Goal: Task Accomplishment & Management: Use online tool/utility

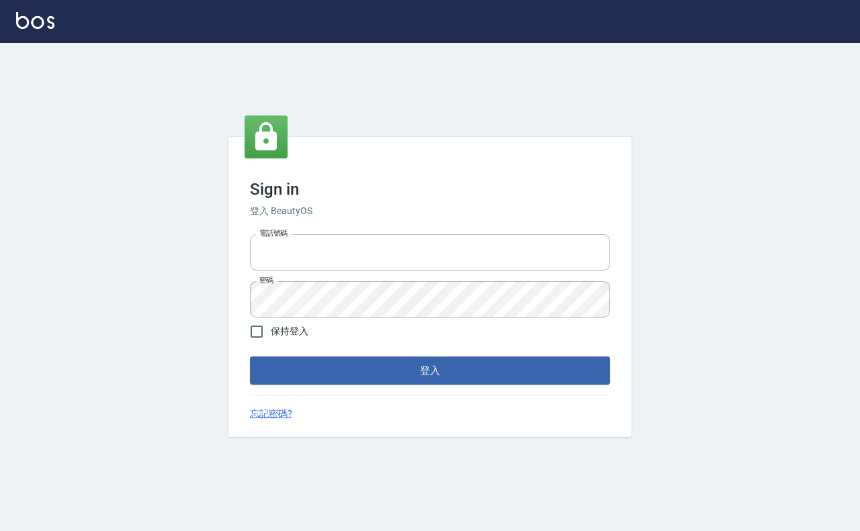
type input "0912271117"
click at [284, 354] on form "電話號碼 [PHONE_NUMBER] 電話號碼 密碼 密碼 保持登入 登入" at bounding box center [430, 307] width 360 height 156
click at [310, 369] on button "登入" at bounding box center [430, 371] width 360 height 28
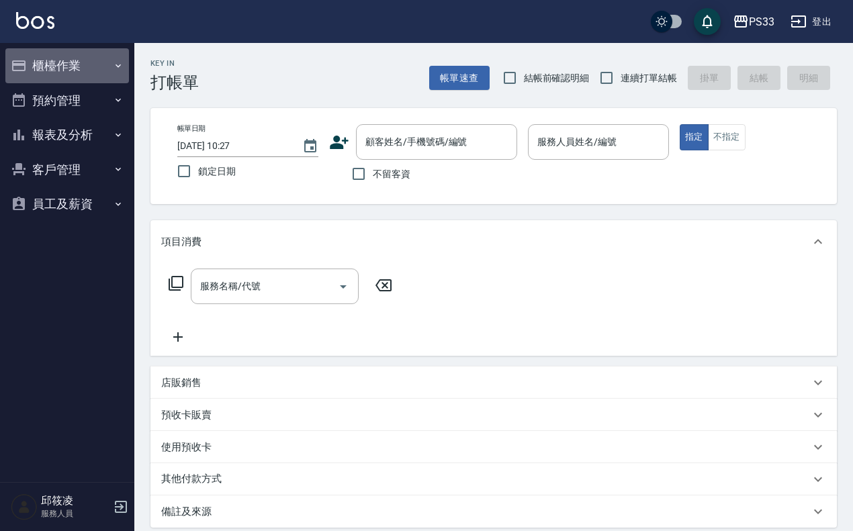
click at [59, 67] on button "櫃檯作業" at bounding box center [67, 65] width 124 height 35
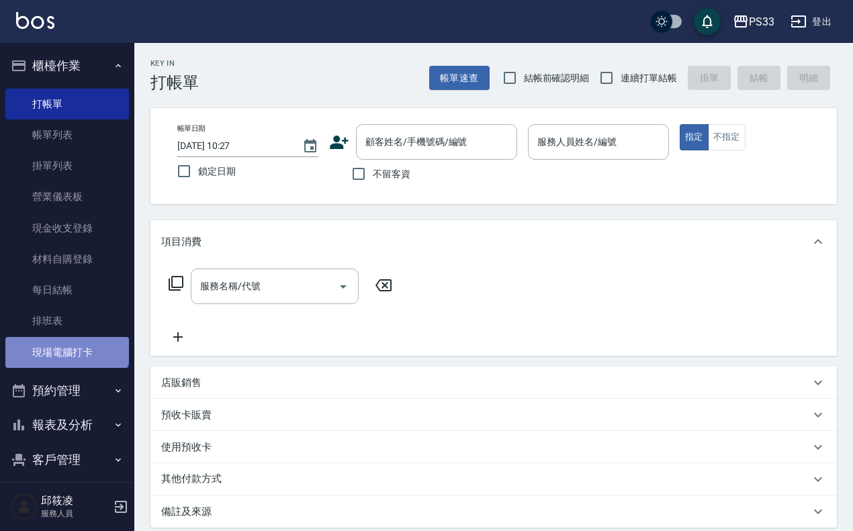
click at [66, 341] on link "現場電腦打卡" at bounding box center [67, 352] width 124 height 31
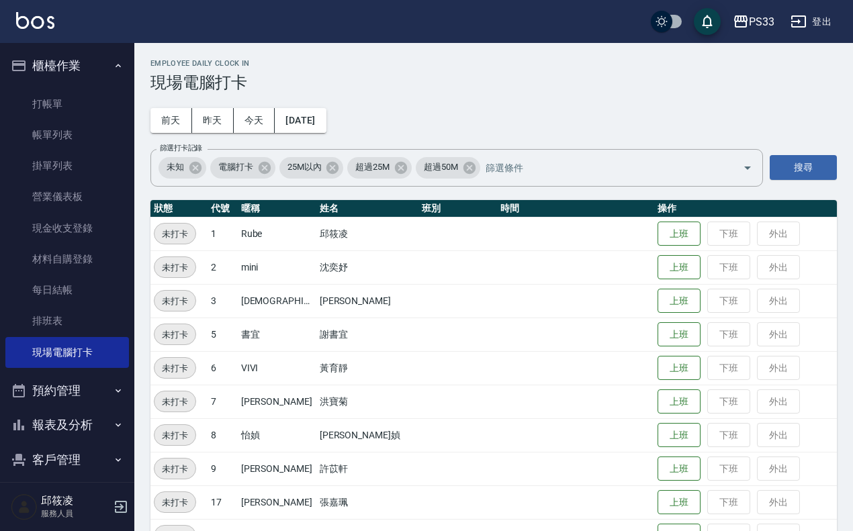
scroll to position [38, 0]
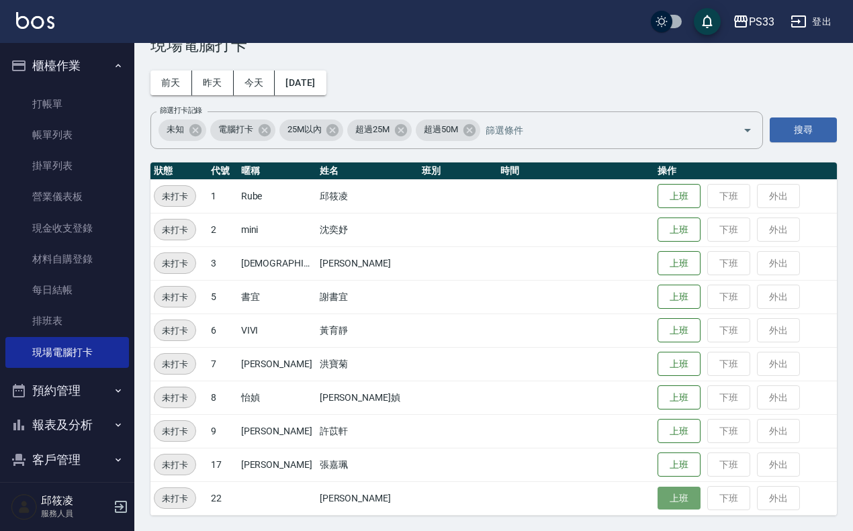
click at [668, 492] on button "上班" at bounding box center [679, 499] width 43 height 24
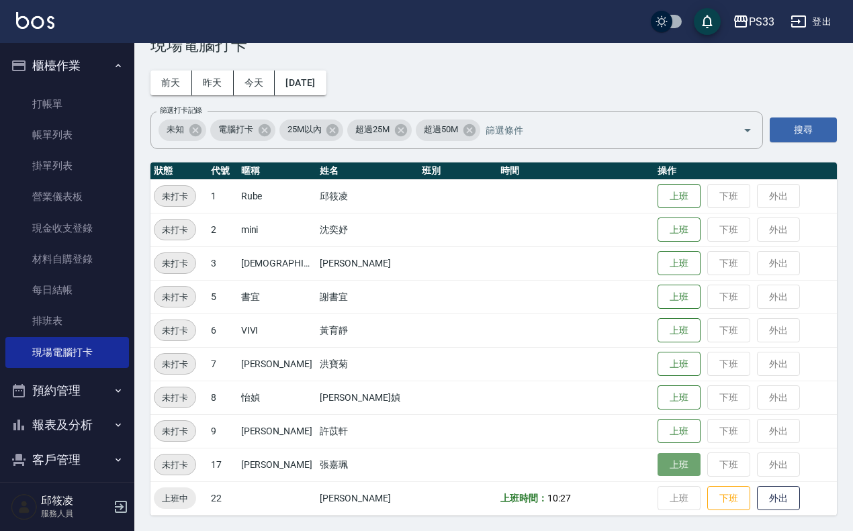
click at [658, 476] on button "上班" at bounding box center [679, 465] width 43 height 24
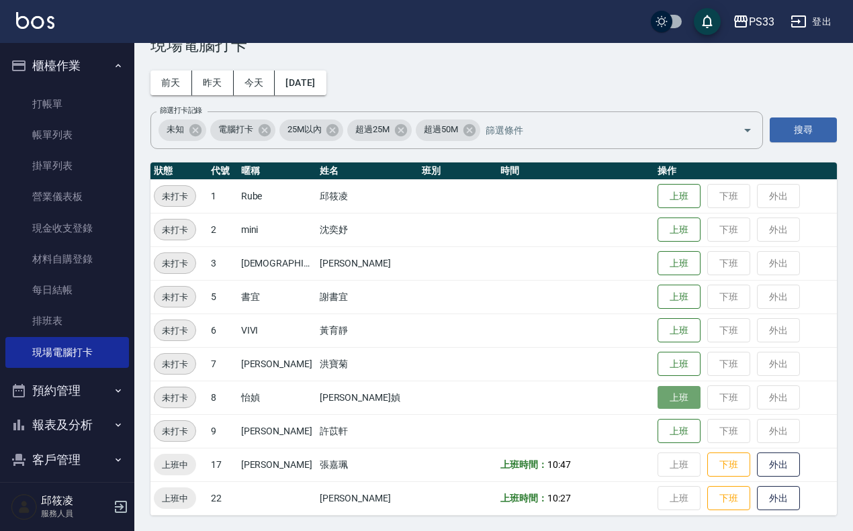
click at [658, 394] on button "上班" at bounding box center [679, 398] width 43 height 24
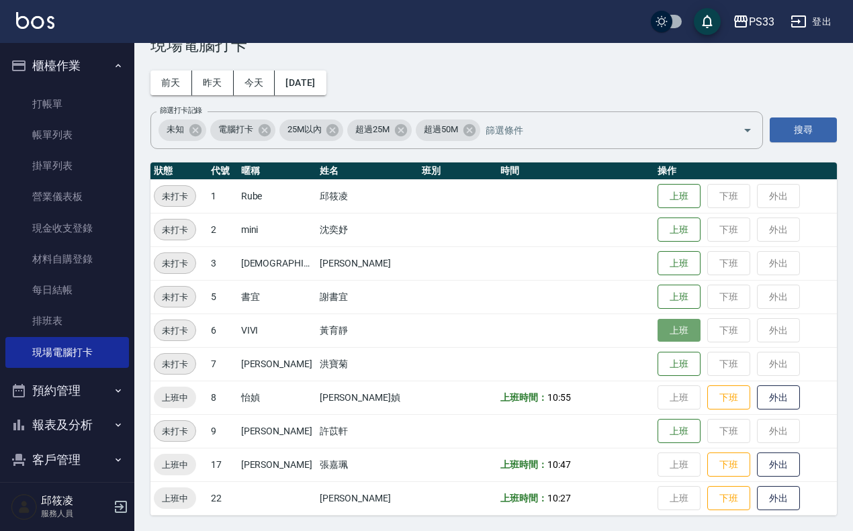
click at [666, 328] on button "上班" at bounding box center [679, 331] width 43 height 24
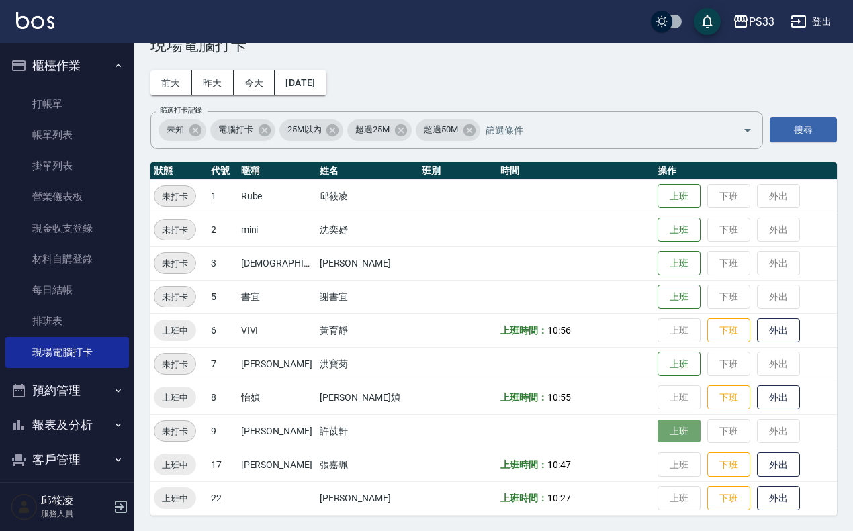
click at [658, 428] on button "上班" at bounding box center [679, 432] width 43 height 24
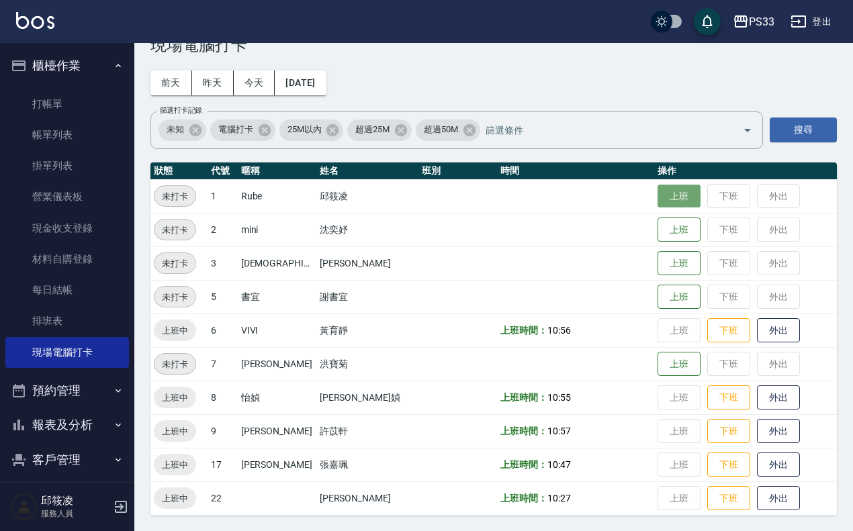
click at [658, 196] on button "上班" at bounding box center [679, 197] width 43 height 24
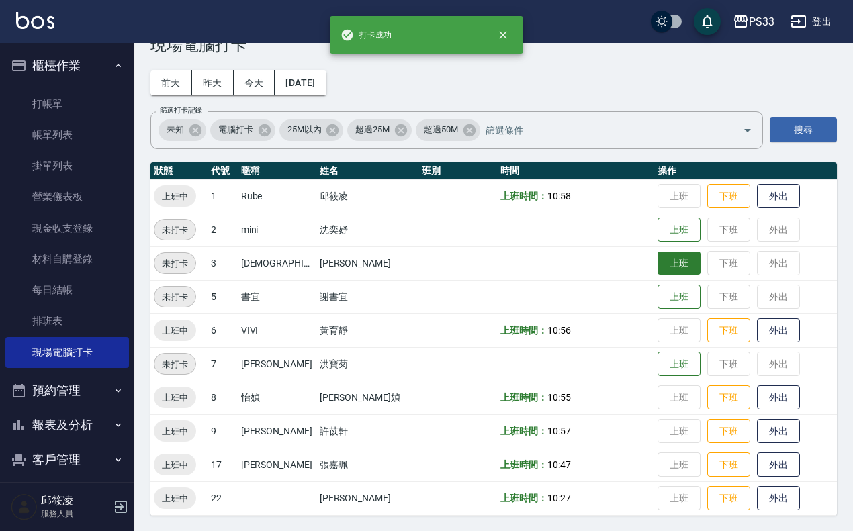
click at [660, 269] on button "上班" at bounding box center [679, 264] width 43 height 24
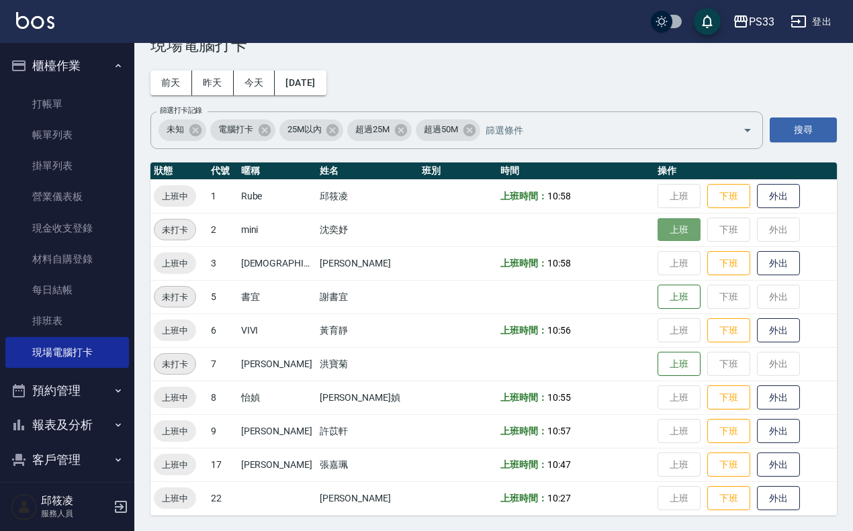
click at [676, 222] on button "上班" at bounding box center [679, 230] width 43 height 24
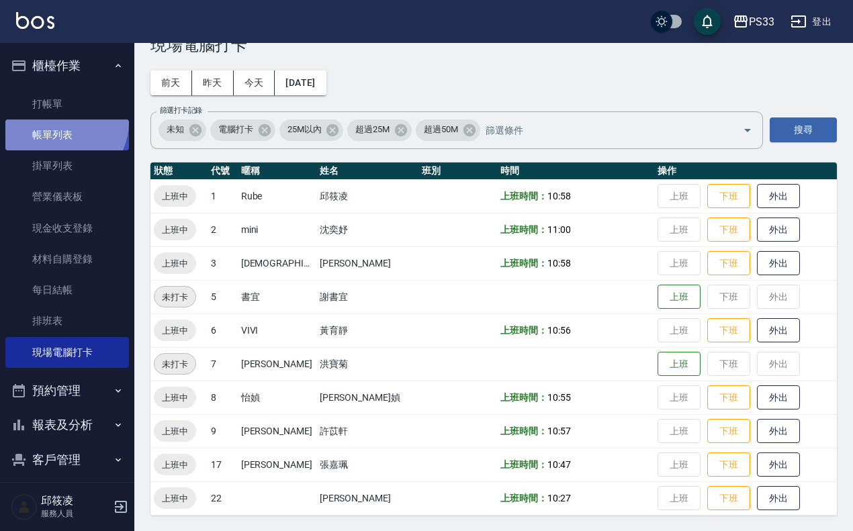
click at [60, 122] on link "帳單列表" at bounding box center [67, 135] width 124 height 31
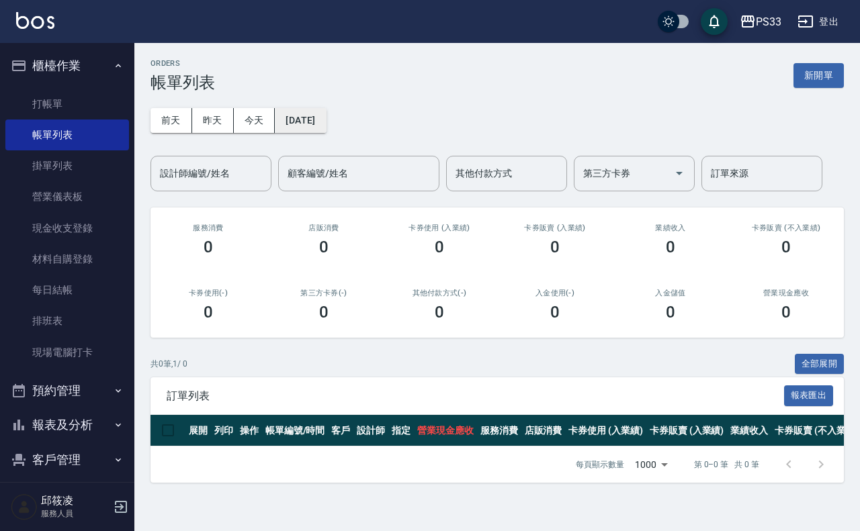
click at [326, 108] on button "[DATE]" at bounding box center [300, 120] width 51 height 25
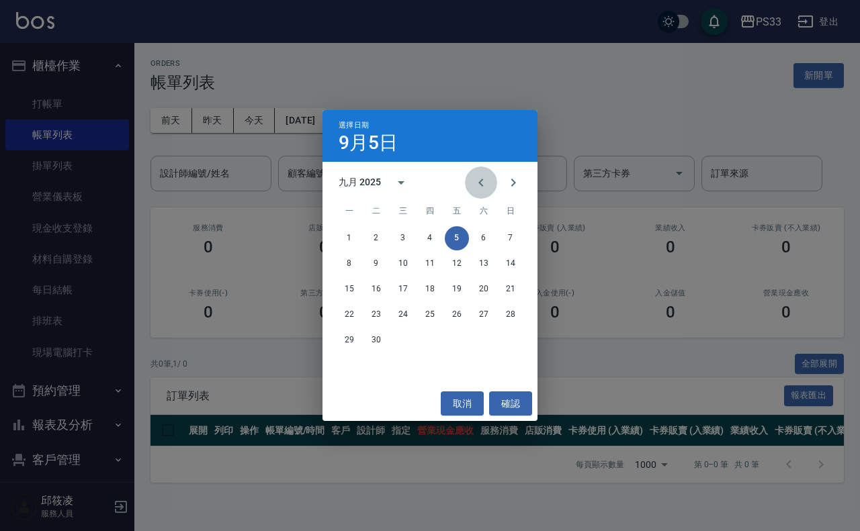
click at [480, 191] on button "Previous month" at bounding box center [481, 183] width 32 height 32
click at [347, 334] on button "25" at bounding box center [349, 340] width 24 height 24
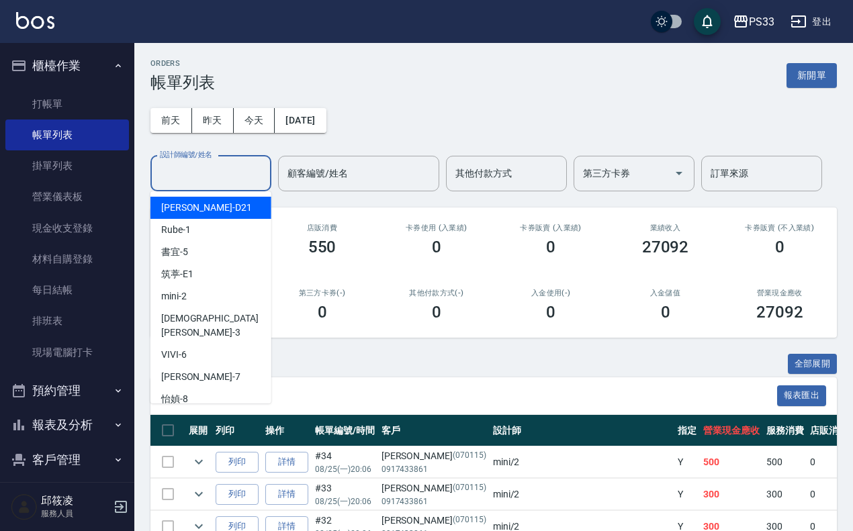
click at [199, 182] on input "設計師編號/姓名" at bounding box center [210, 174] width 109 height 24
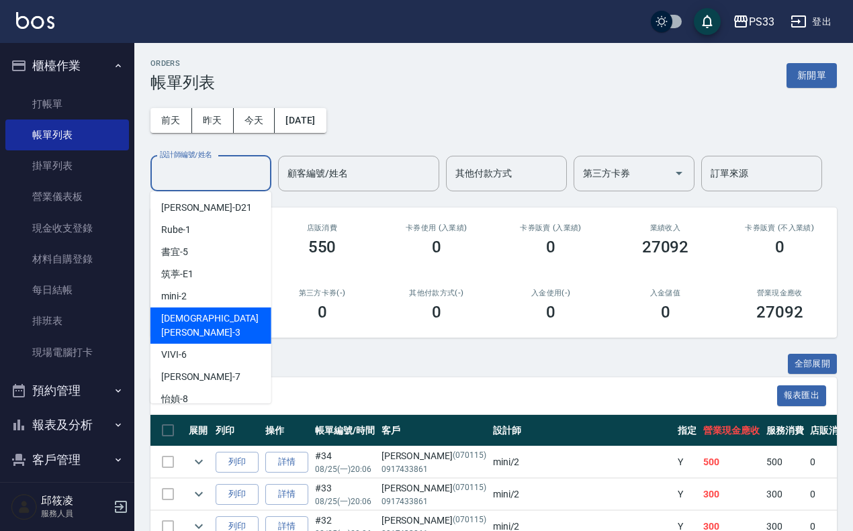
click at [219, 310] on div "瑜[PERSON_NAME] -3" at bounding box center [210, 326] width 121 height 36
type input "[PERSON_NAME]-3"
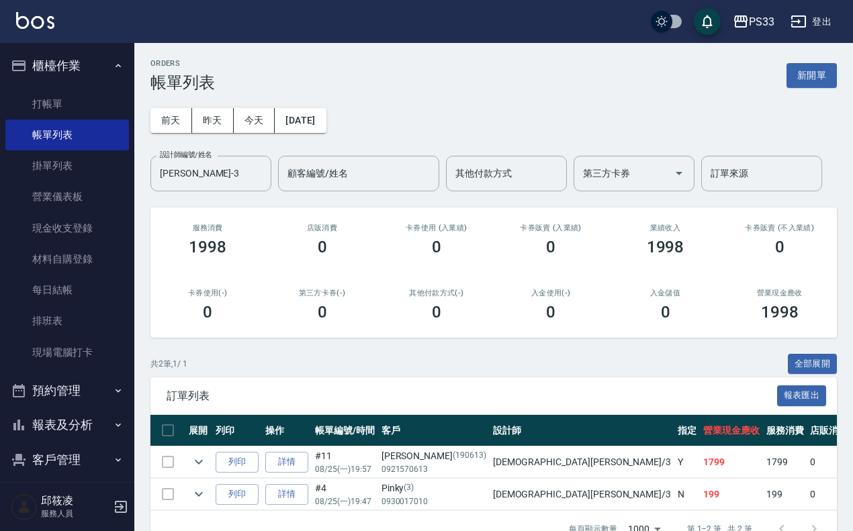
click at [351, 116] on div "[DATE] [DATE] [DATE] [DATE] 設計師編號/姓名 瑜[PERSON_NAME]-3 設計師編號/姓名 顧客編號/姓名 顧客編號/姓名 …" at bounding box center [493, 141] width 686 height 99
click at [321, 128] on button "[DATE]" at bounding box center [300, 120] width 51 height 25
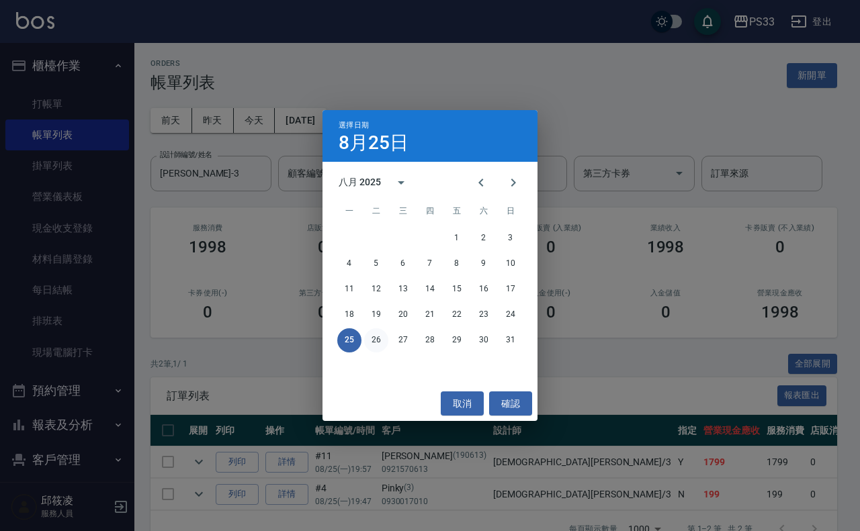
click at [380, 341] on button "26" at bounding box center [376, 340] width 24 height 24
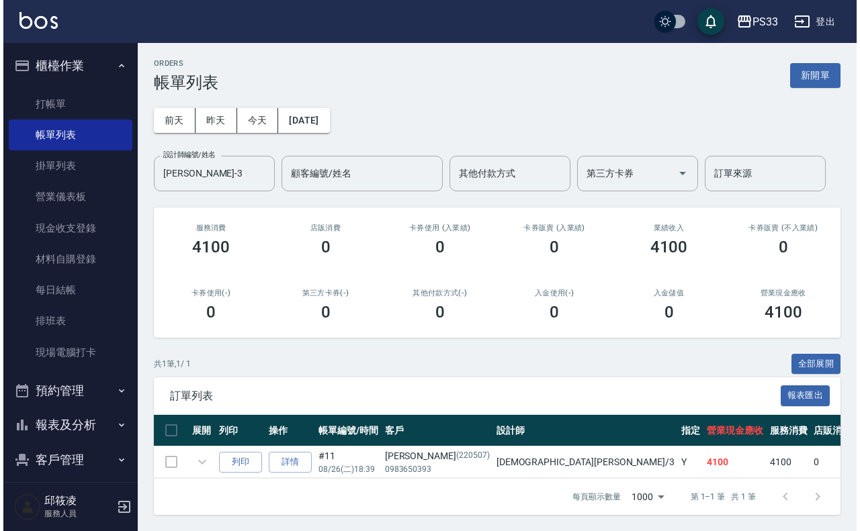
scroll to position [12, 0]
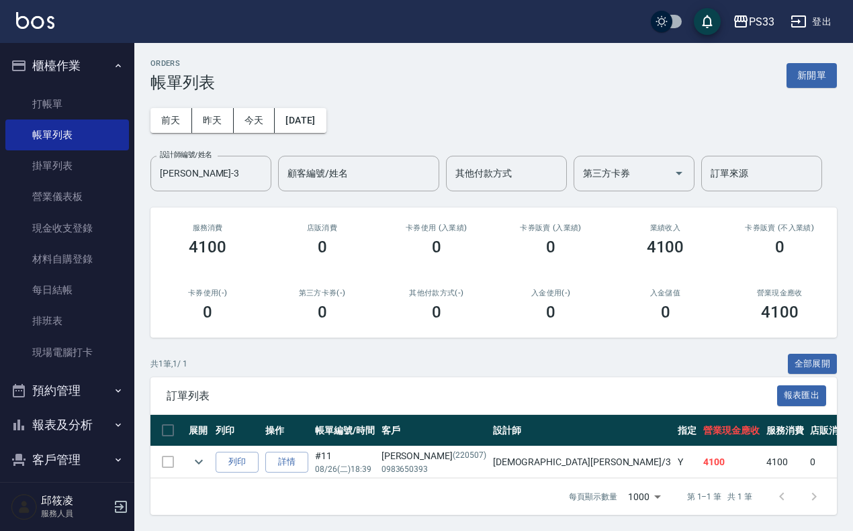
click at [326, 113] on button "[DATE]" at bounding box center [300, 120] width 51 height 25
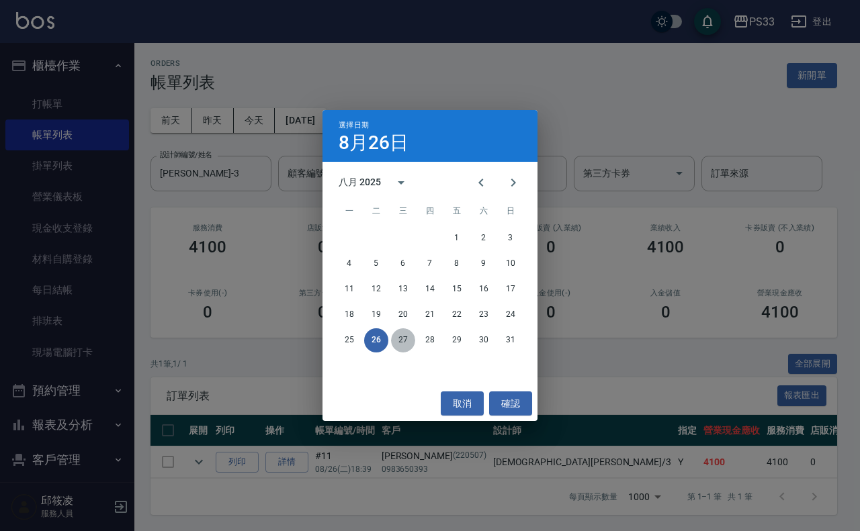
click at [406, 348] on button "27" at bounding box center [403, 340] width 24 height 24
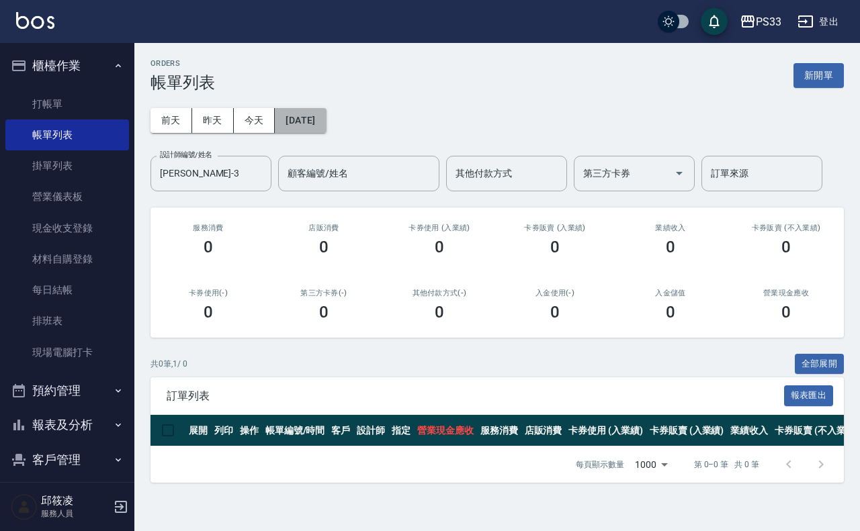
click at [309, 122] on button "[DATE]" at bounding box center [300, 120] width 51 height 25
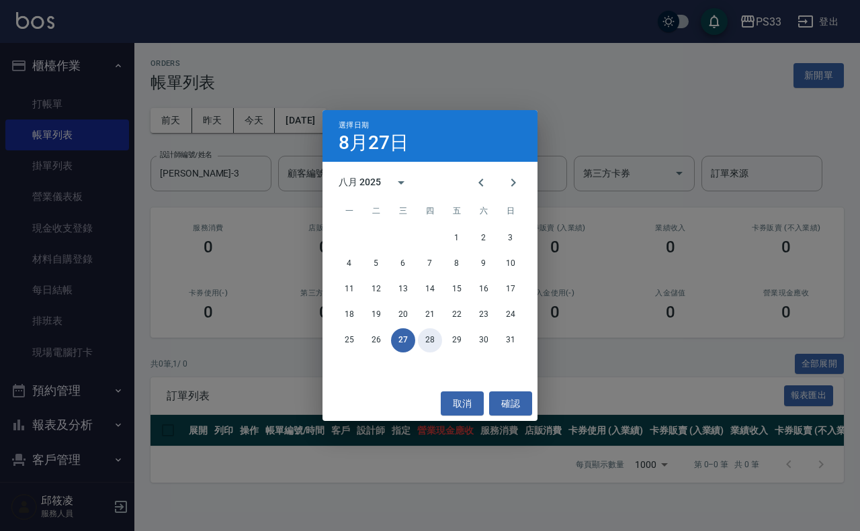
click at [427, 340] on button "28" at bounding box center [430, 340] width 24 height 24
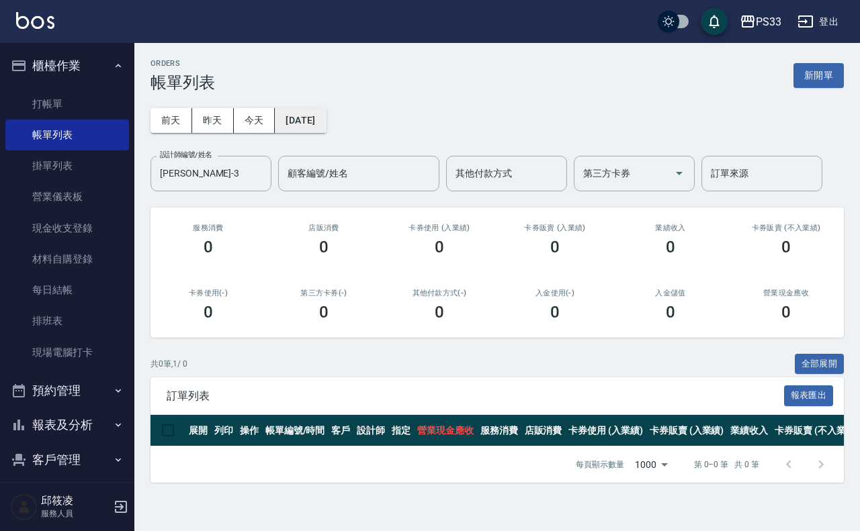
click at [304, 124] on button "[DATE]" at bounding box center [300, 120] width 51 height 25
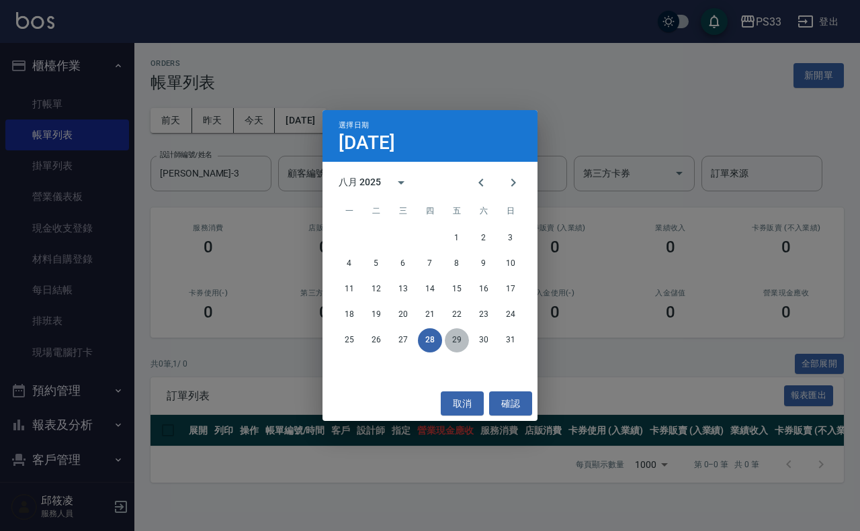
click at [462, 345] on button "29" at bounding box center [457, 340] width 24 height 24
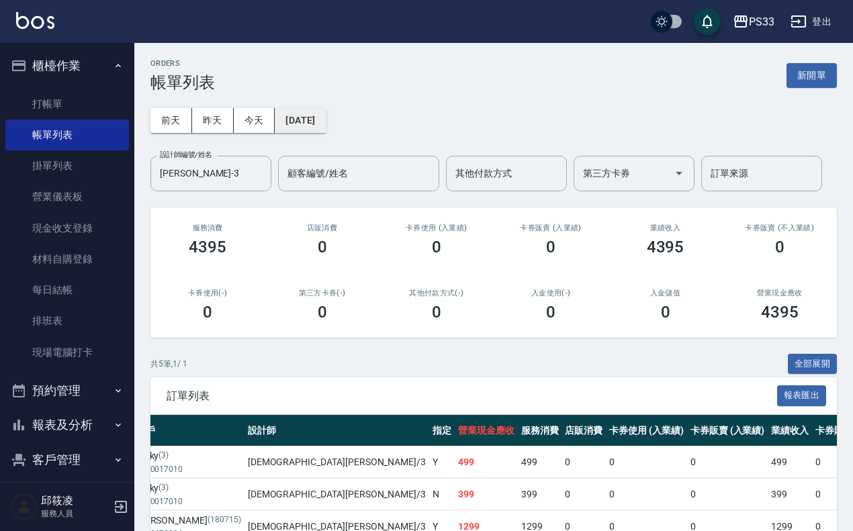
click at [317, 129] on button "[DATE]" at bounding box center [300, 120] width 51 height 25
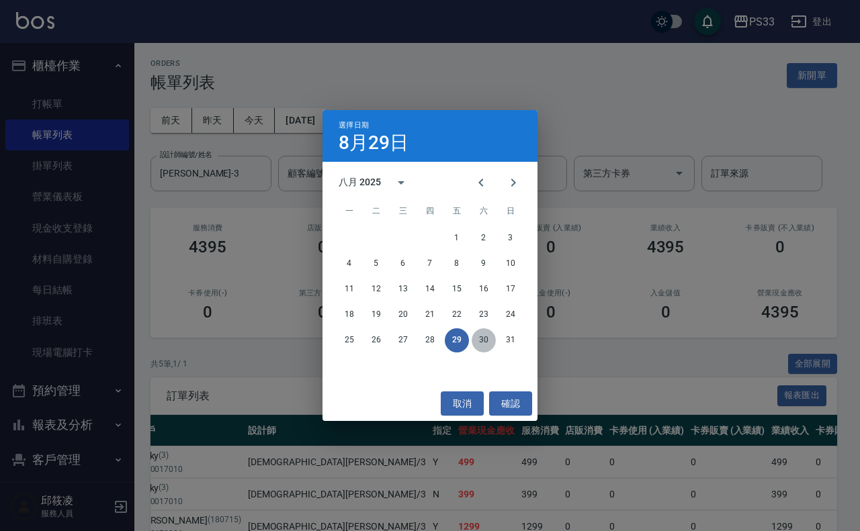
click at [482, 329] on button "30" at bounding box center [483, 340] width 24 height 24
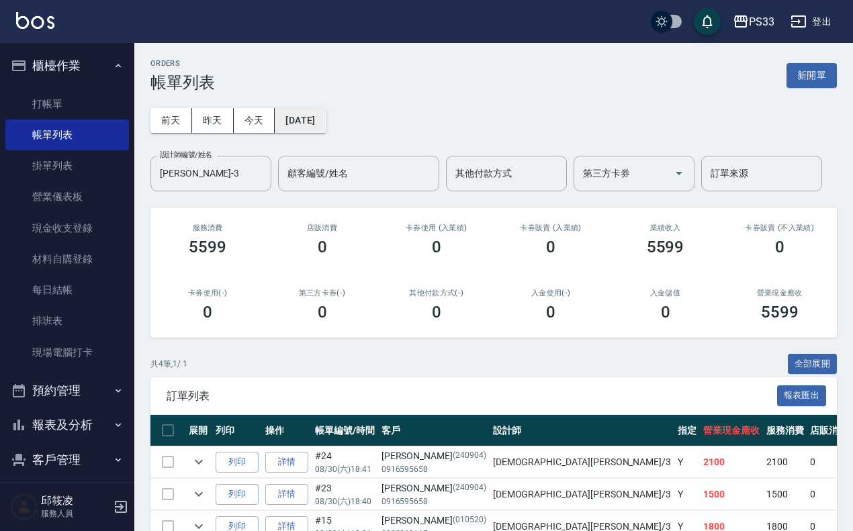
click at [297, 111] on button "[DATE]" at bounding box center [300, 120] width 51 height 25
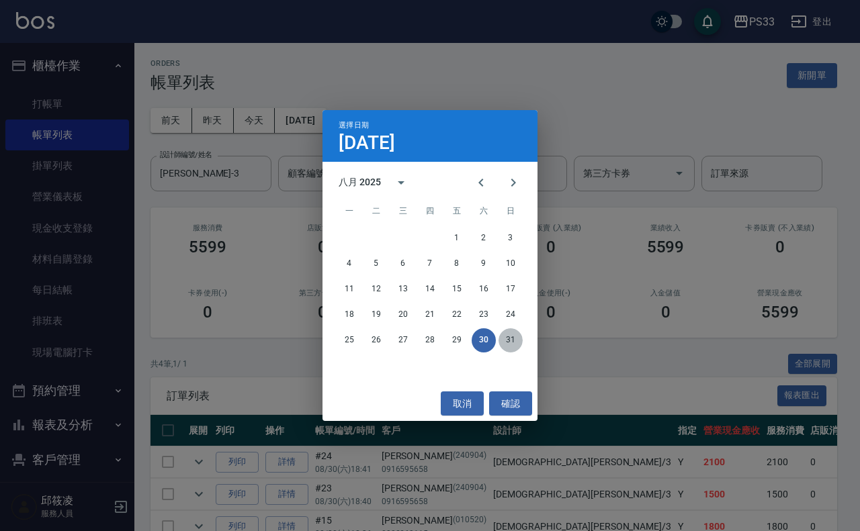
click at [515, 330] on button "31" at bounding box center [510, 340] width 24 height 24
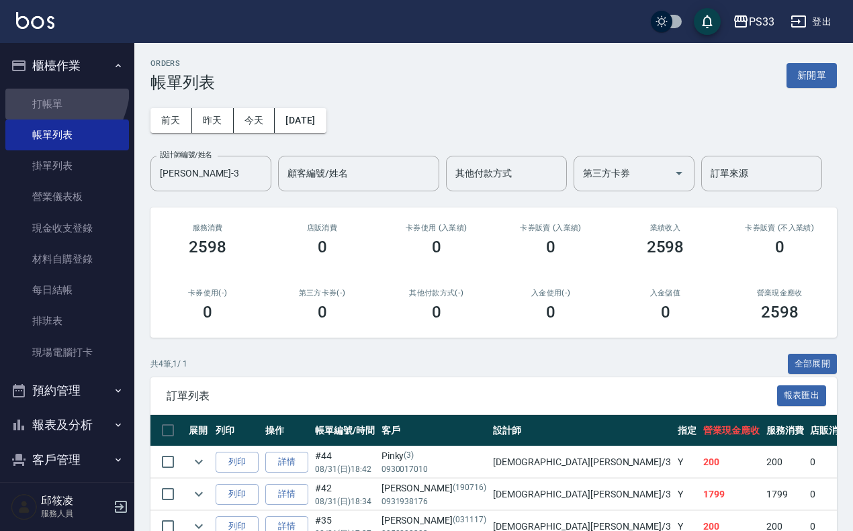
click at [52, 87] on ul "打帳單 帳單列表 掛單列表 營業儀表板 現金收支登錄 材料自購登錄 每日結帳 排班表 現場電腦打卡" at bounding box center [67, 228] width 124 height 290
click at [42, 99] on link "打帳單" at bounding box center [67, 104] width 124 height 31
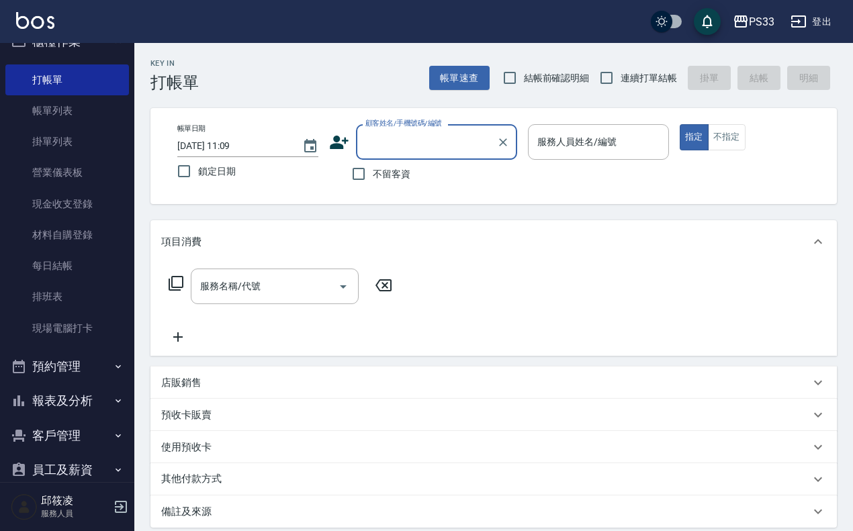
scroll to position [45, 0]
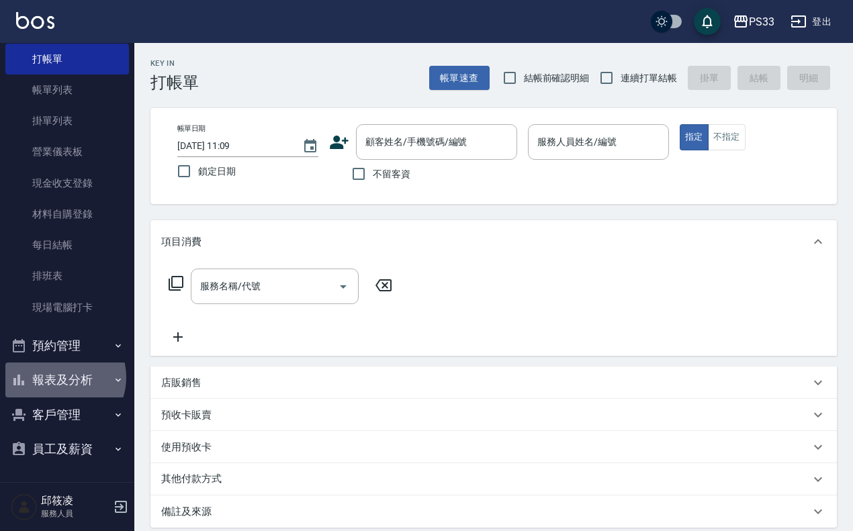
click at [59, 377] on button "報表及分析" at bounding box center [67, 380] width 124 height 35
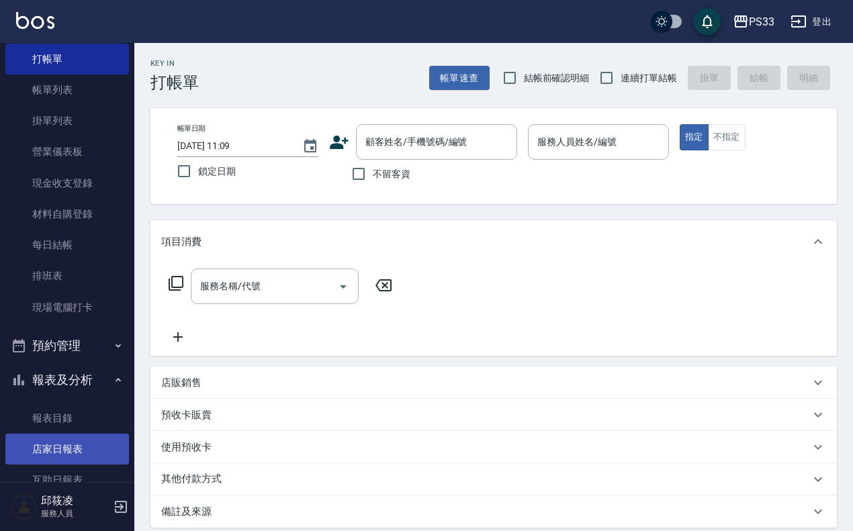
click at [69, 447] on link "店家日報表" at bounding box center [67, 449] width 124 height 31
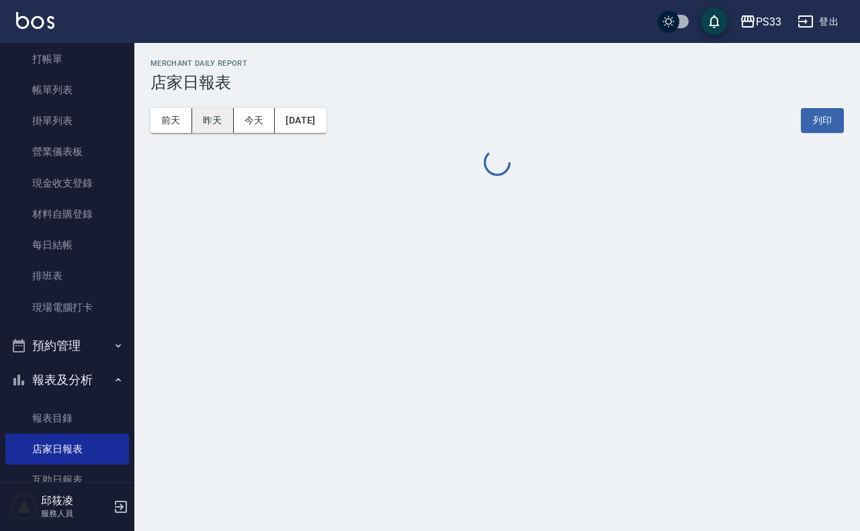
click at [212, 122] on button "昨天" at bounding box center [213, 120] width 42 height 25
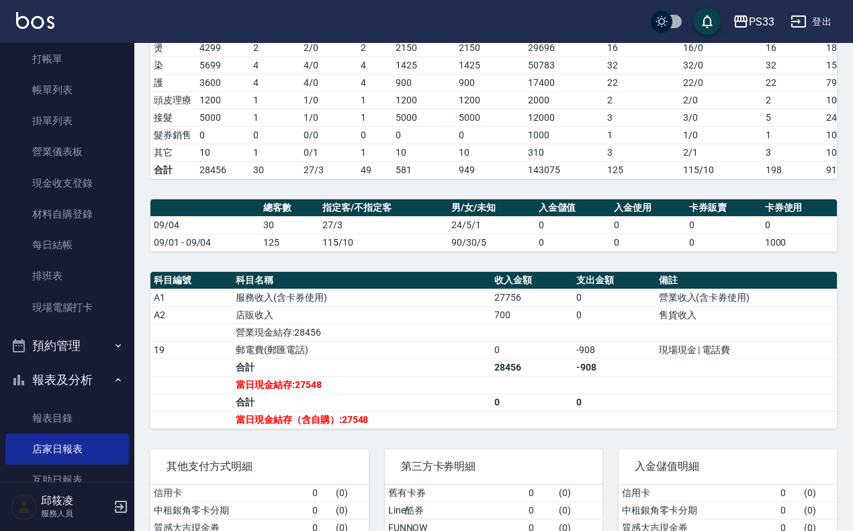
scroll to position [252, 0]
